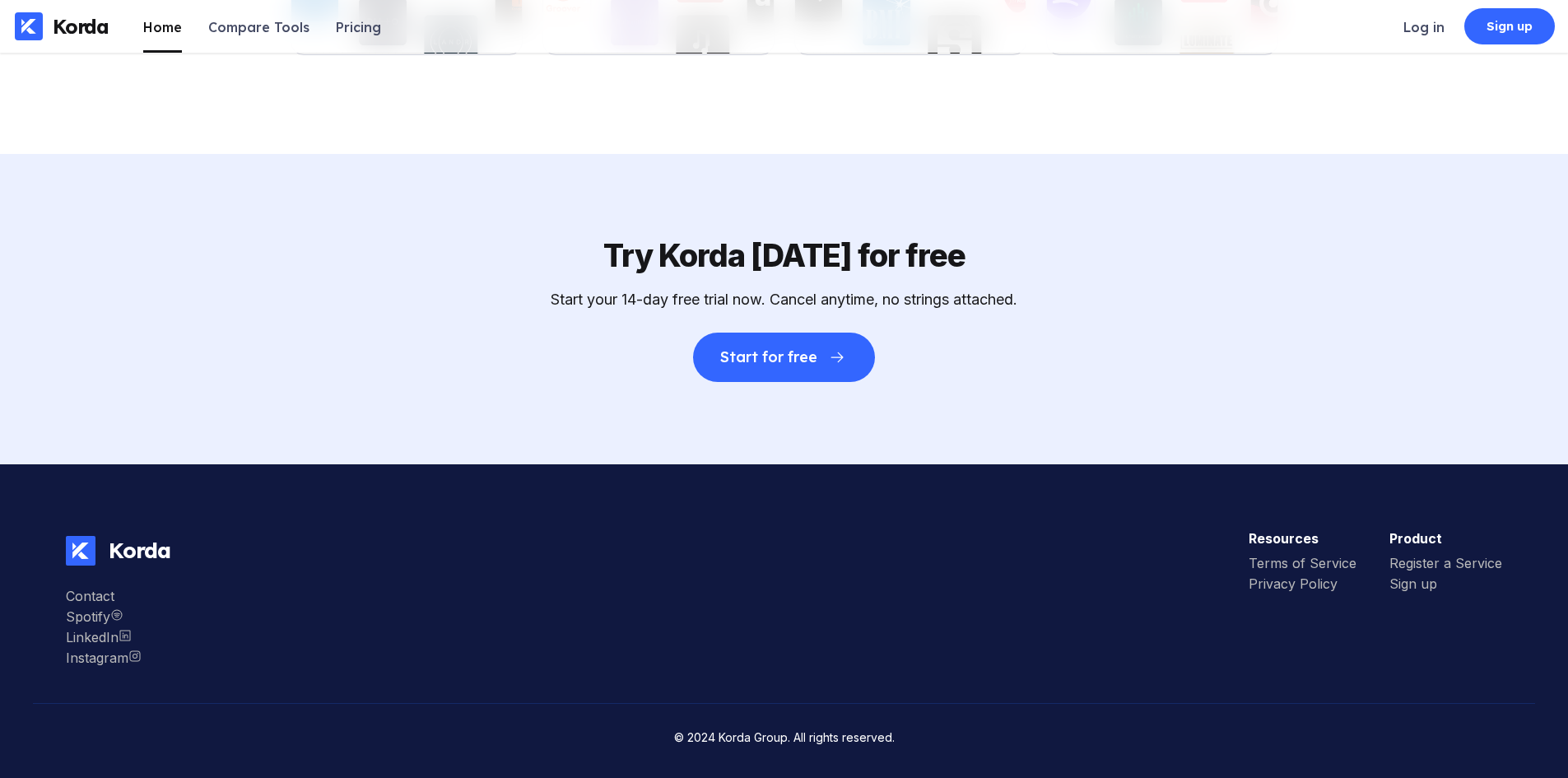
scroll to position [5753, 0]
click at [275, 36] on li "Compare Tools" at bounding box center [259, 26] width 101 height 52
click at [215, 30] on div "Compare Tools" at bounding box center [259, 27] width 101 height 17
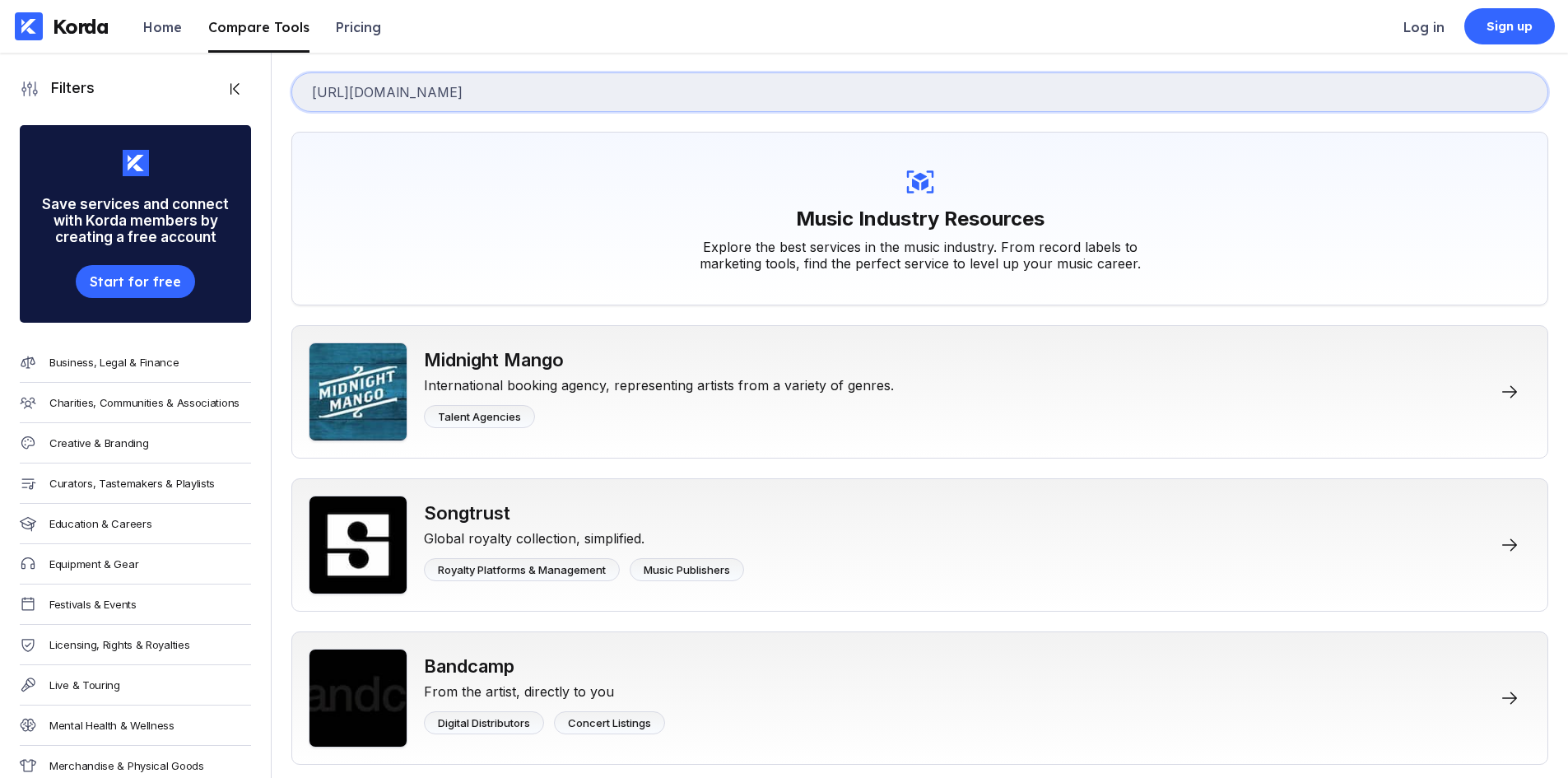
type input "[URL][DOMAIN_NAME]"
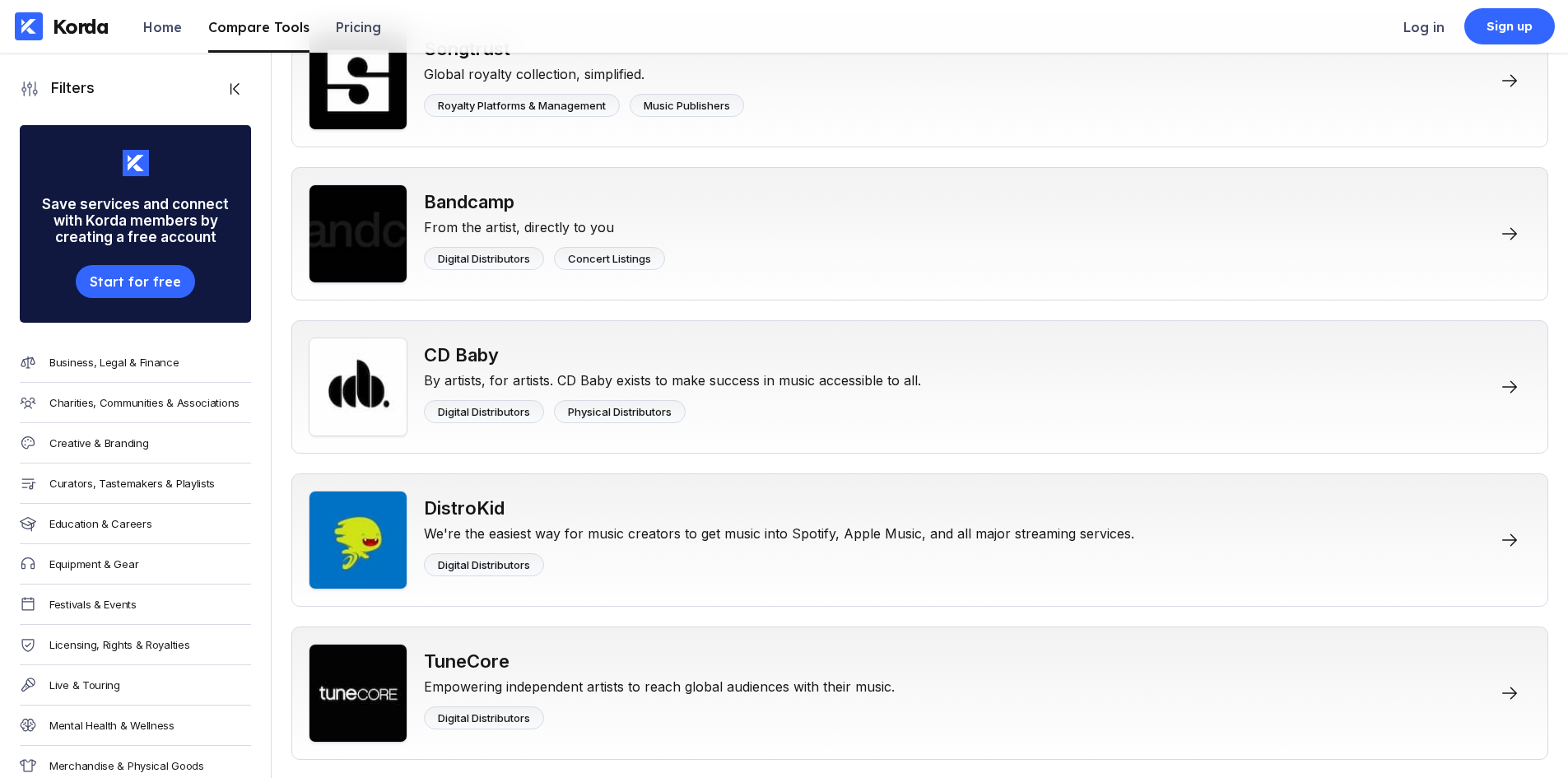
scroll to position [493, 0]
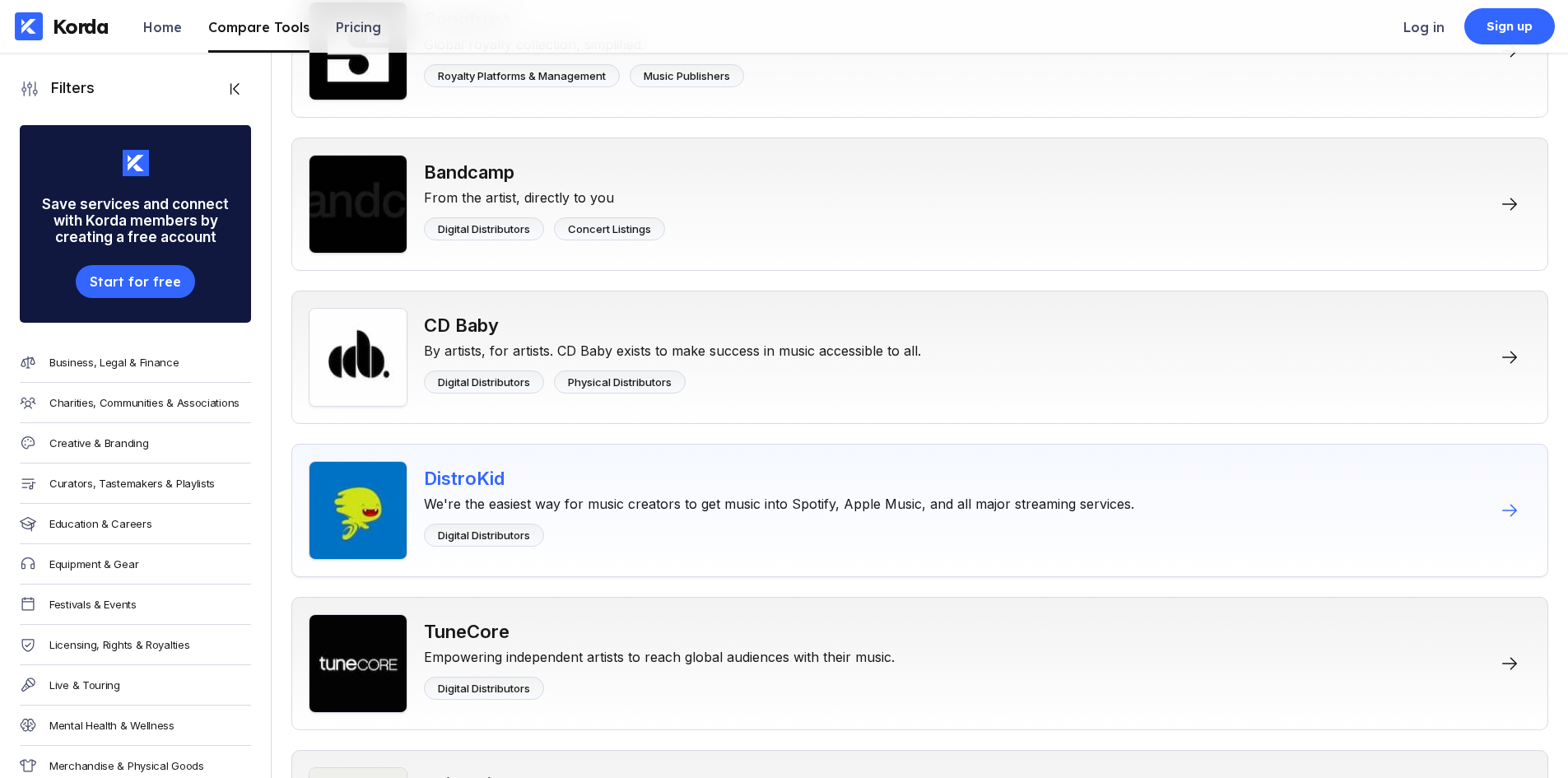
click at [833, 501] on div "We're the easiest way for music creators to get music into Spotify, Apple Music…" at bounding box center [779, 501] width 711 height 23
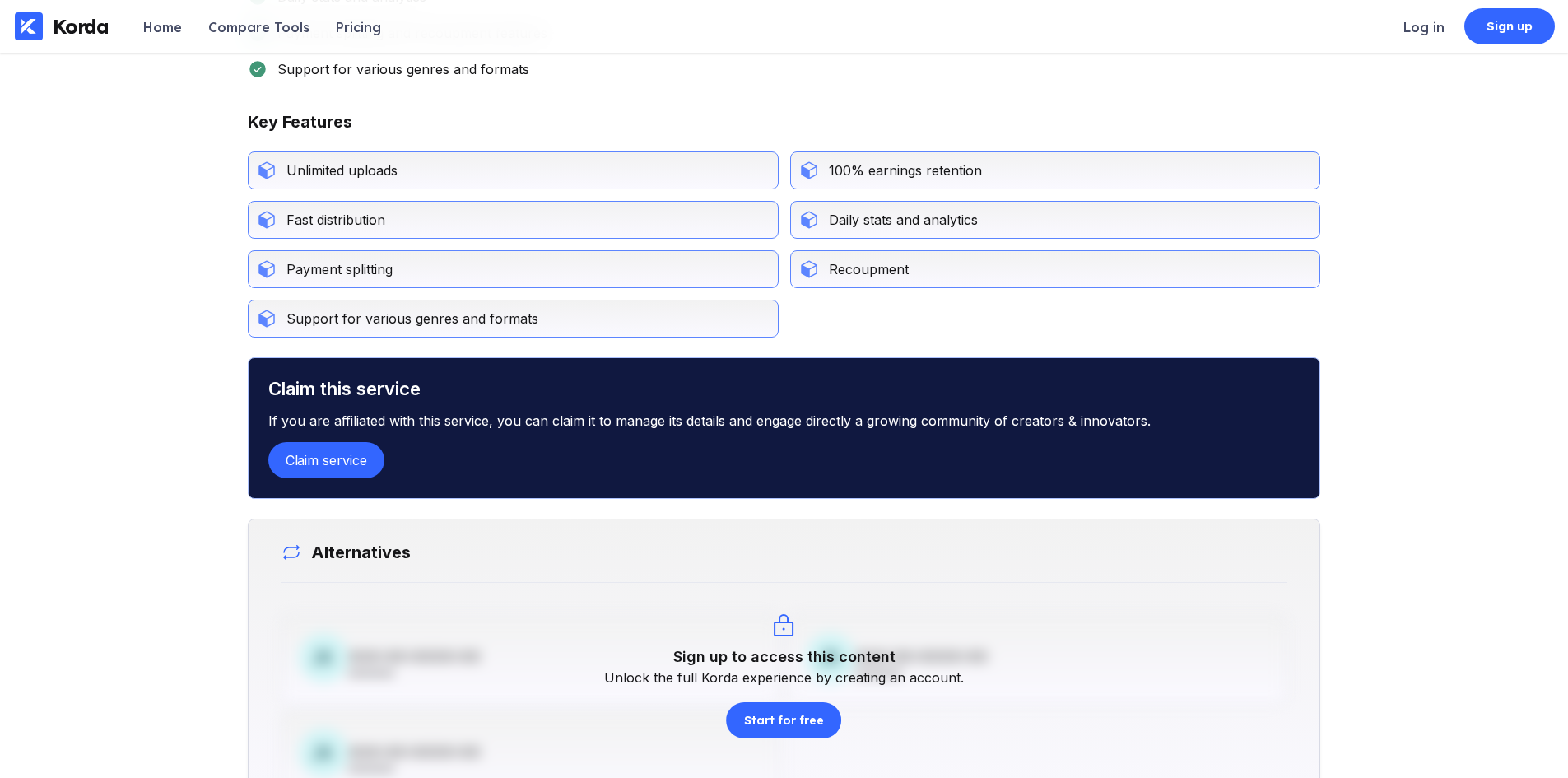
scroll to position [823, 0]
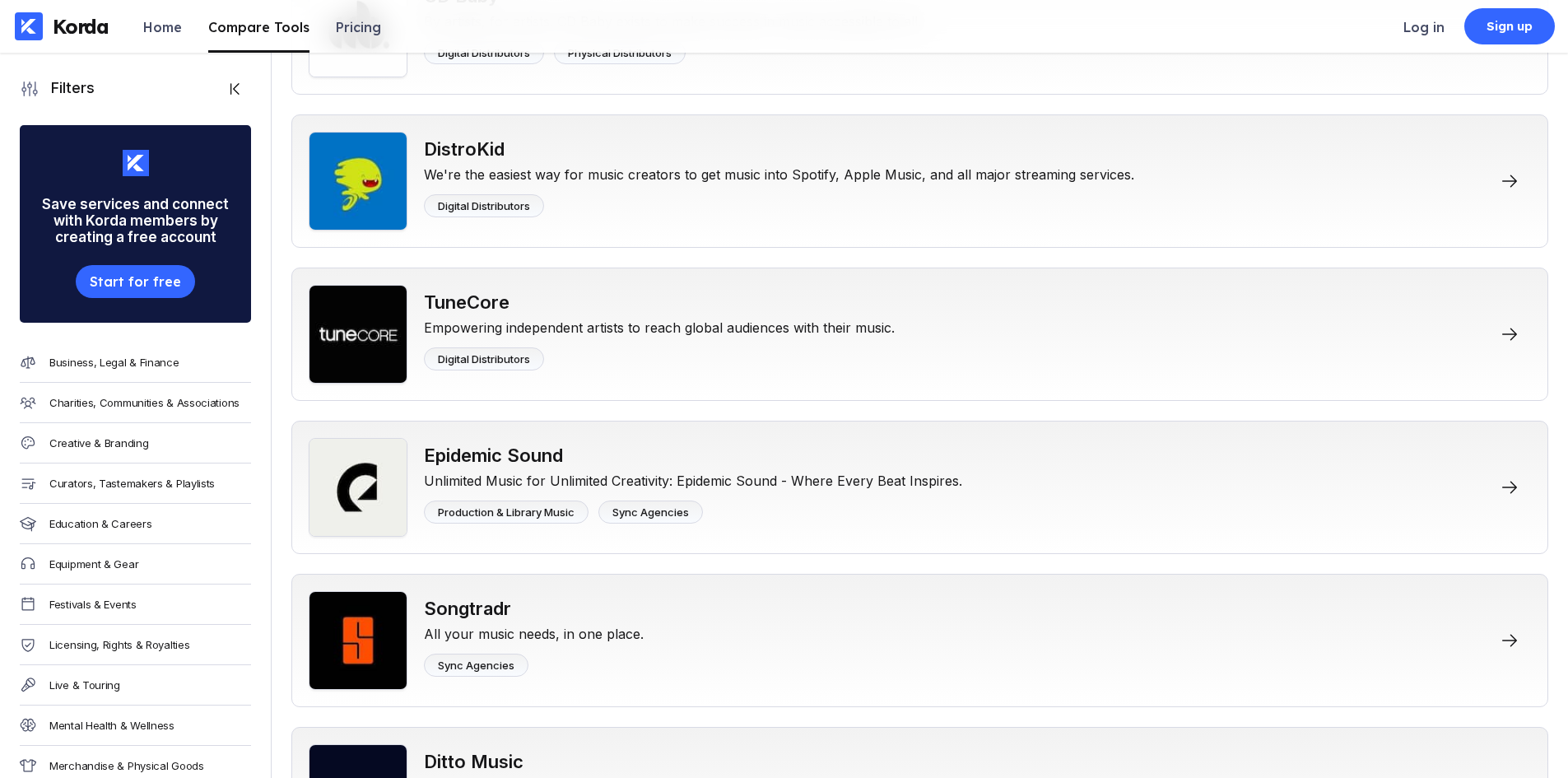
scroll to position [493, 0]
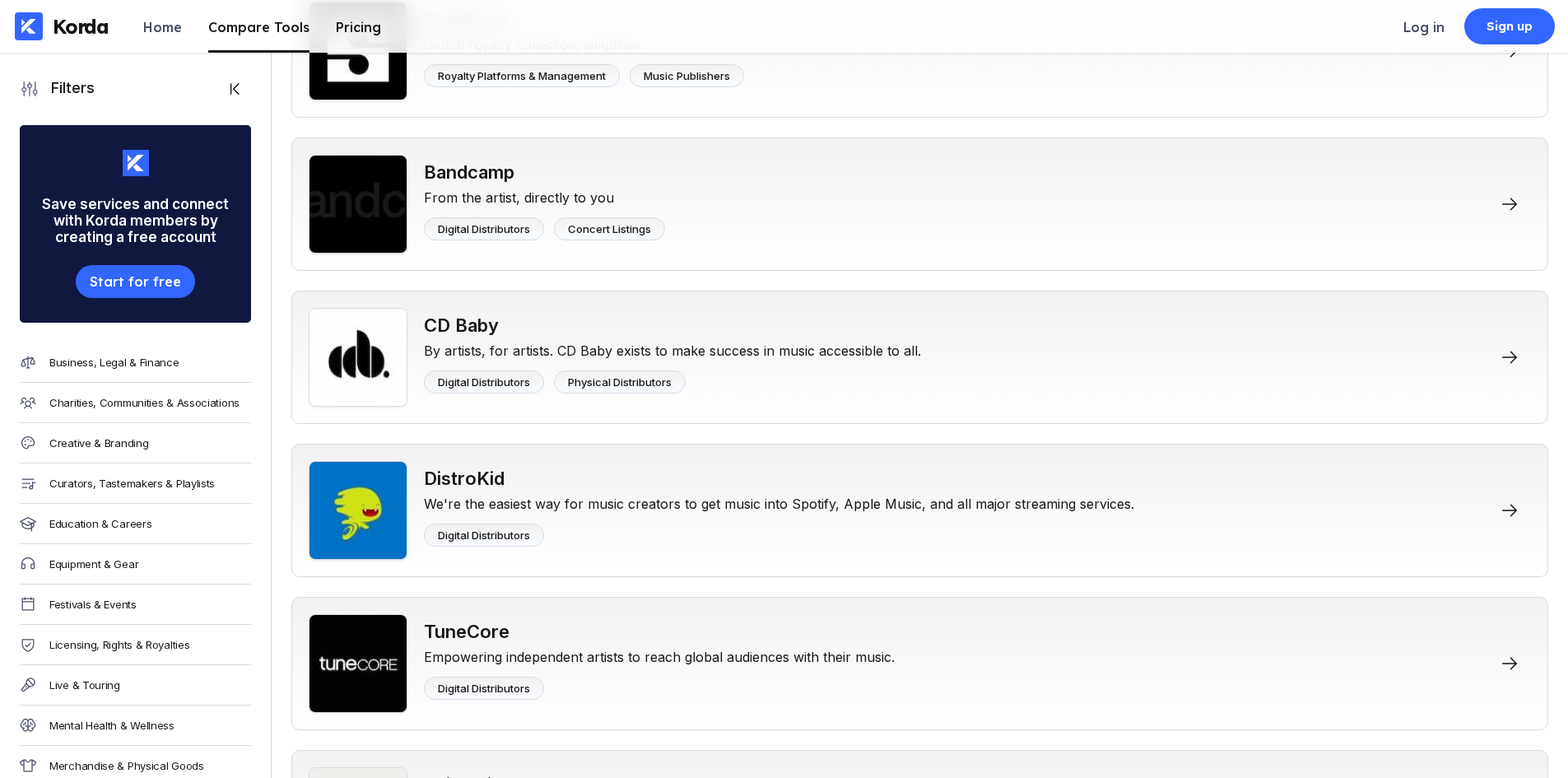
click at [359, 50] on li "Pricing" at bounding box center [358, 26] width 45 height 52
